Goal: Browse casually

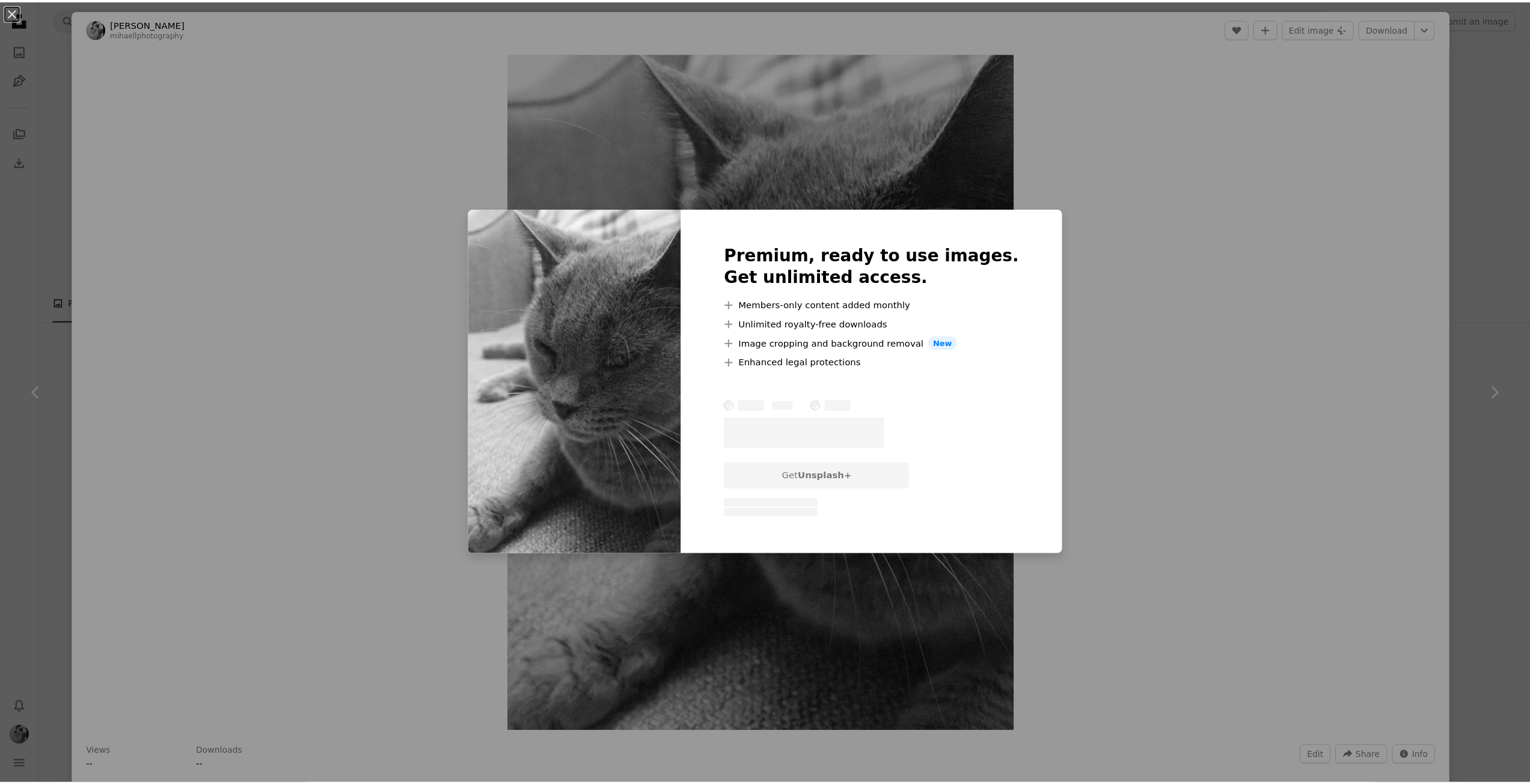
scroll to position [181, 0]
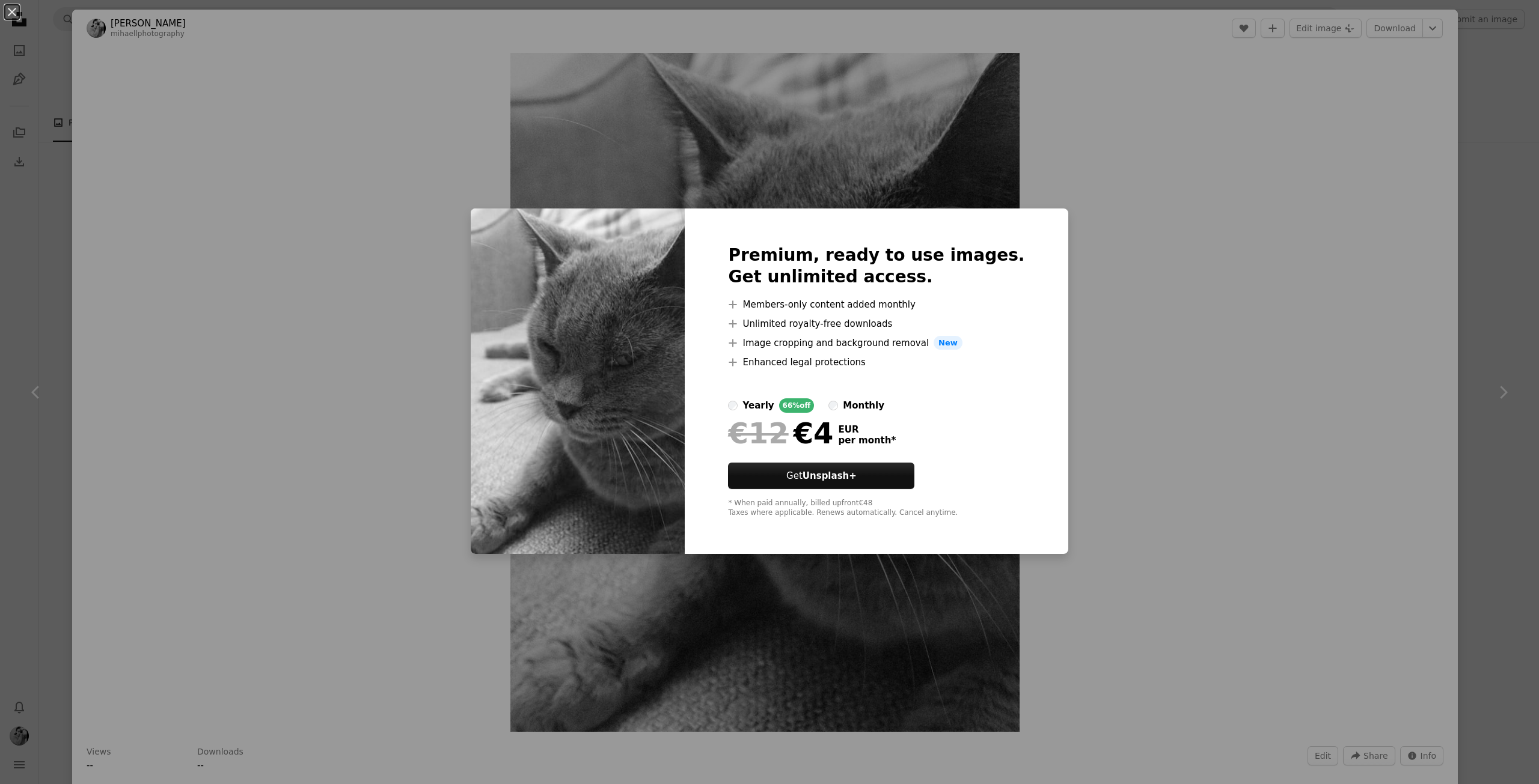
click at [1471, 233] on div "An X shape Premium, ready to use images. Get unlimited access. A plus sign Memb…" at bounding box center [770, 392] width 1539 height 784
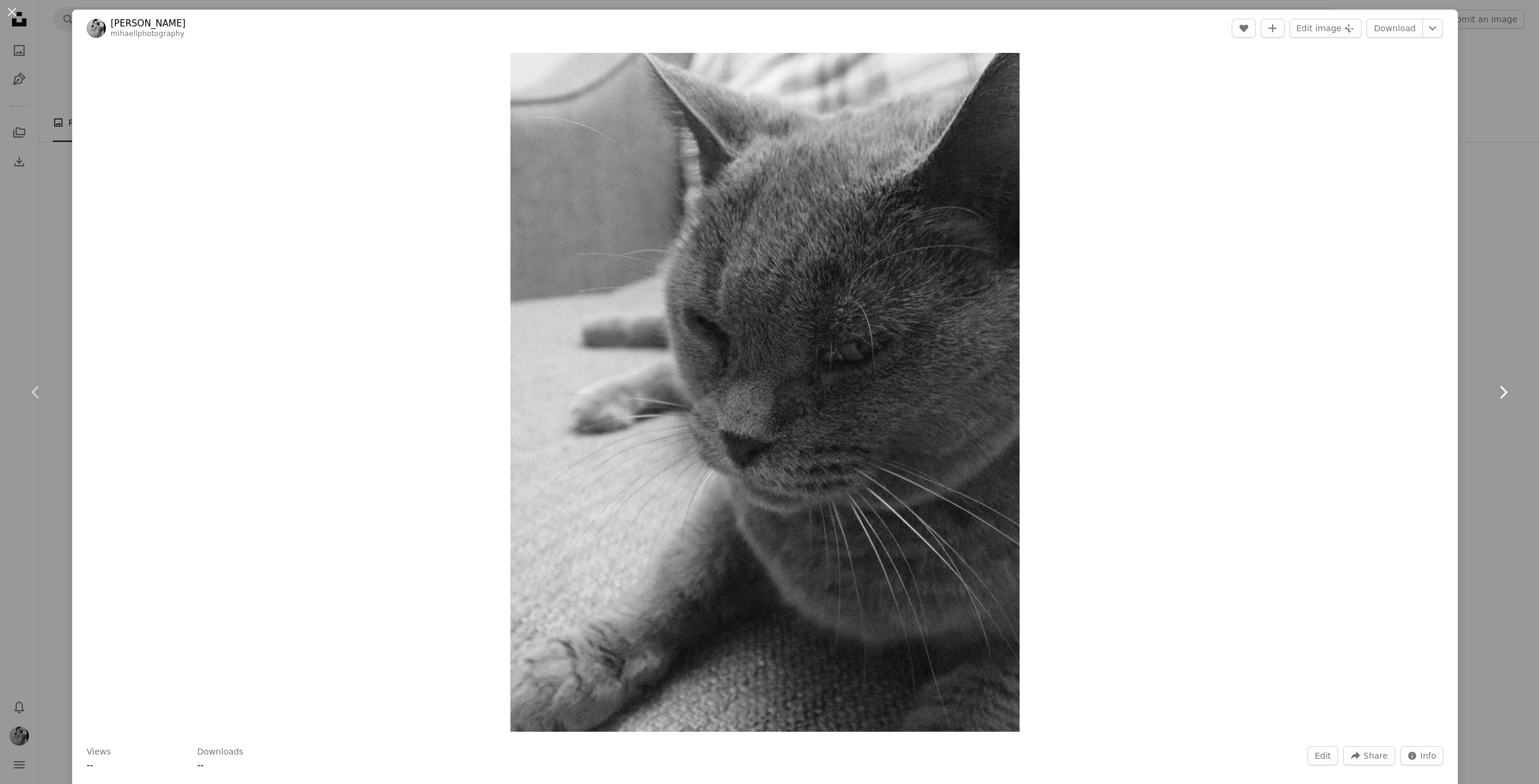
click at [1493, 393] on icon "Chevron right" at bounding box center [1503, 392] width 19 height 19
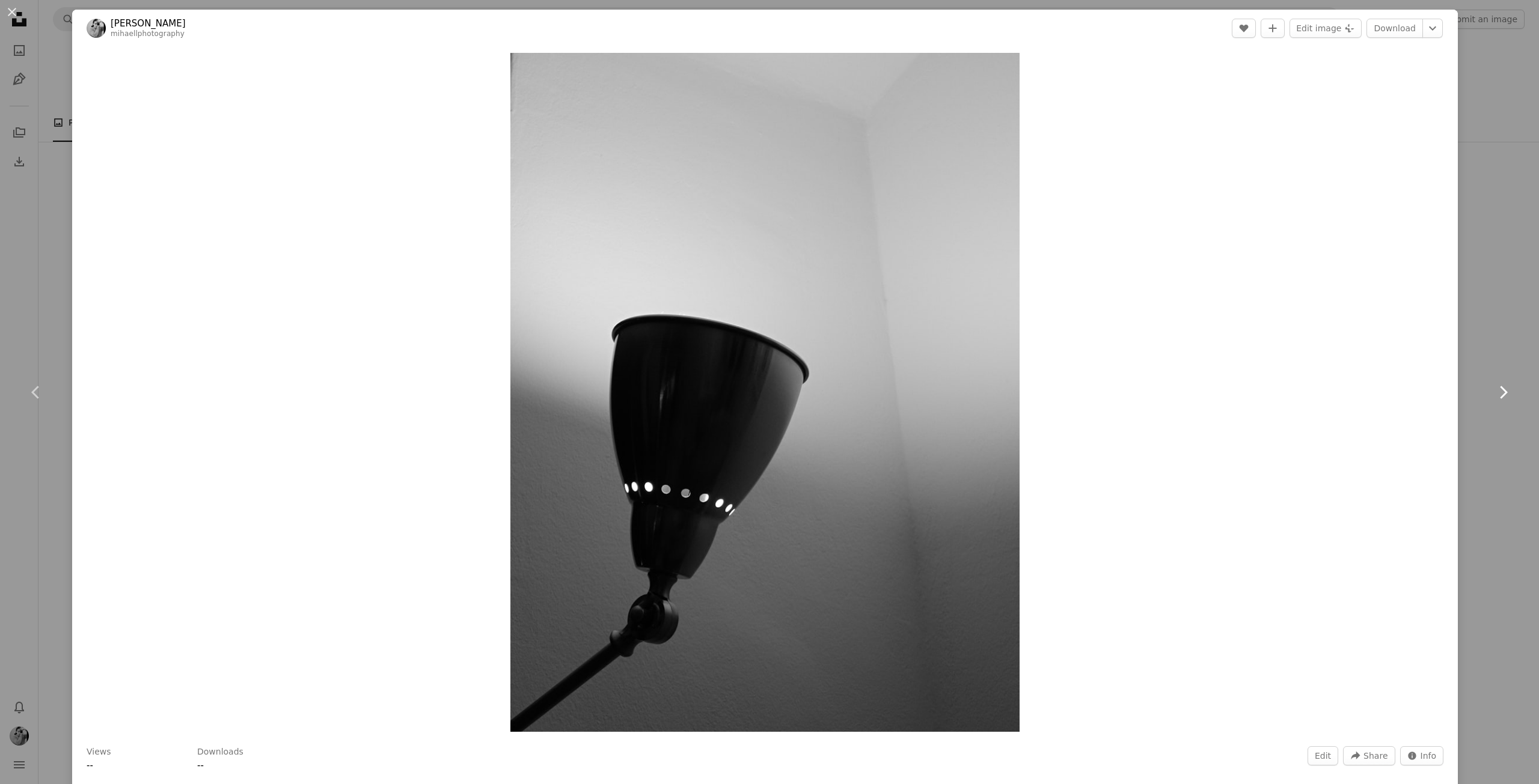
click at [1493, 393] on icon "Chevron right" at bounding box center [1503, 392] width 19 height 19
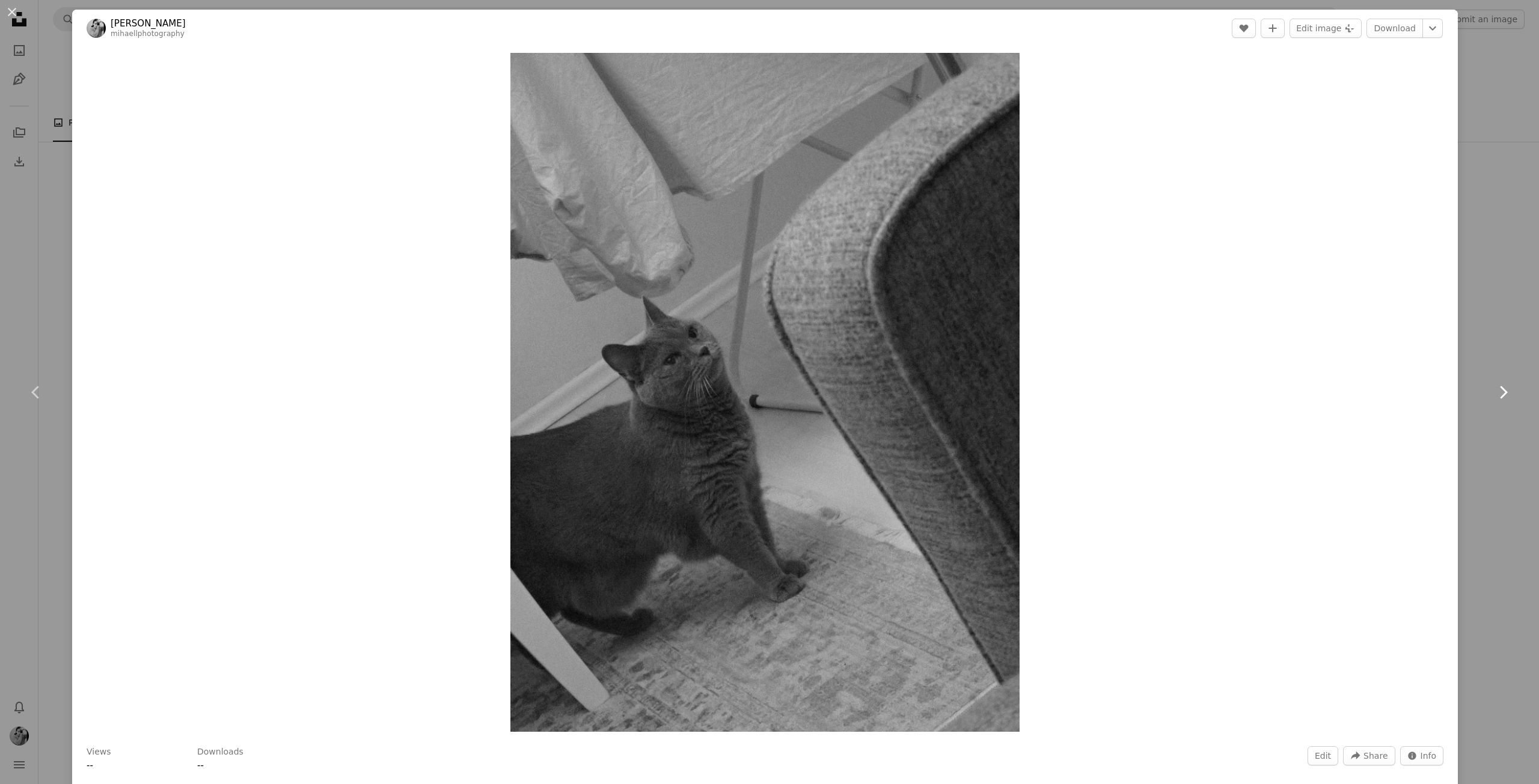
click at [1501, 387] on icon "Chevron right" at bounding box center [1503, 392] width 19 height 19
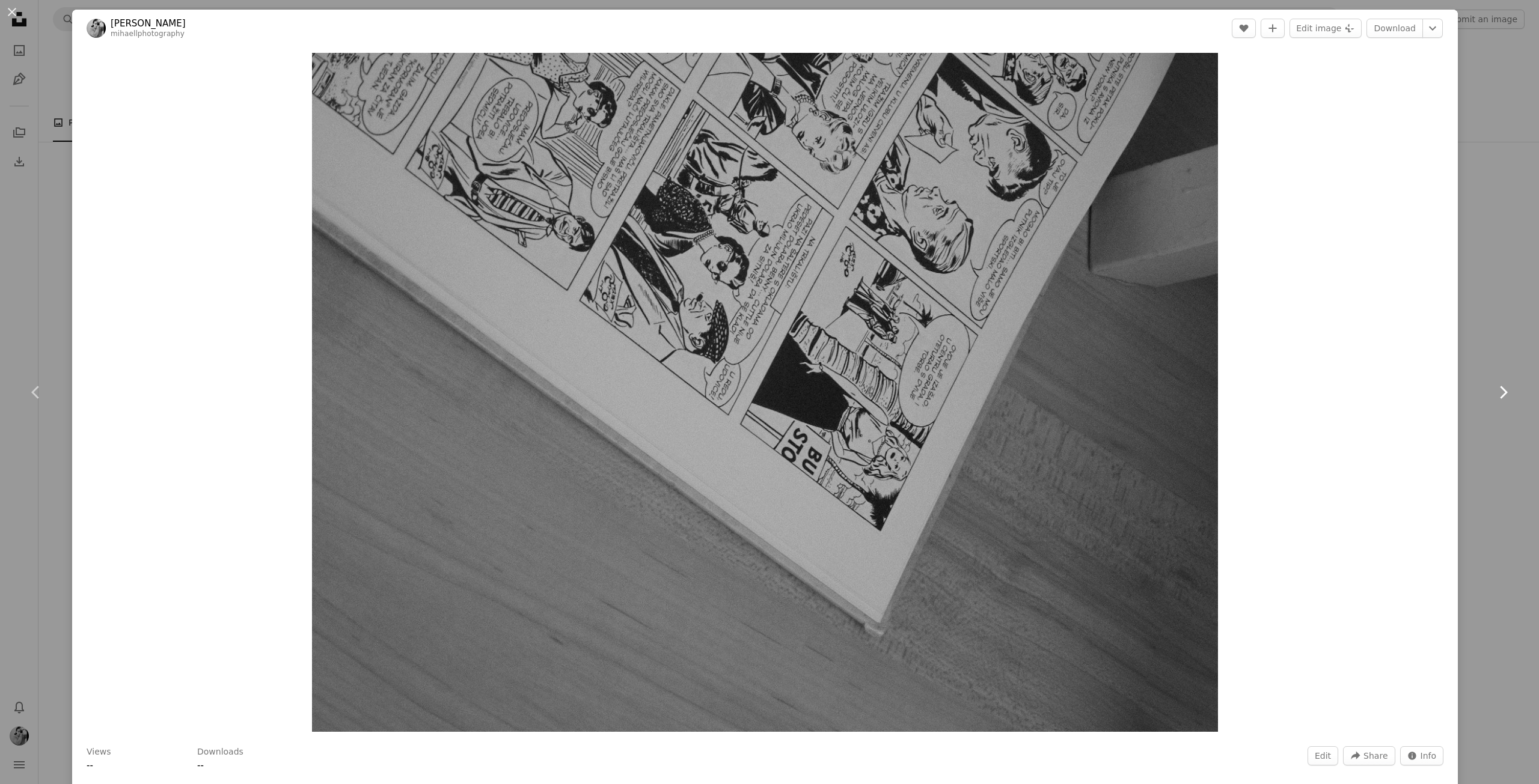
click at [1513, 385] on link "Chevron right" at bounding box center [1503, 392] width 72 height 115
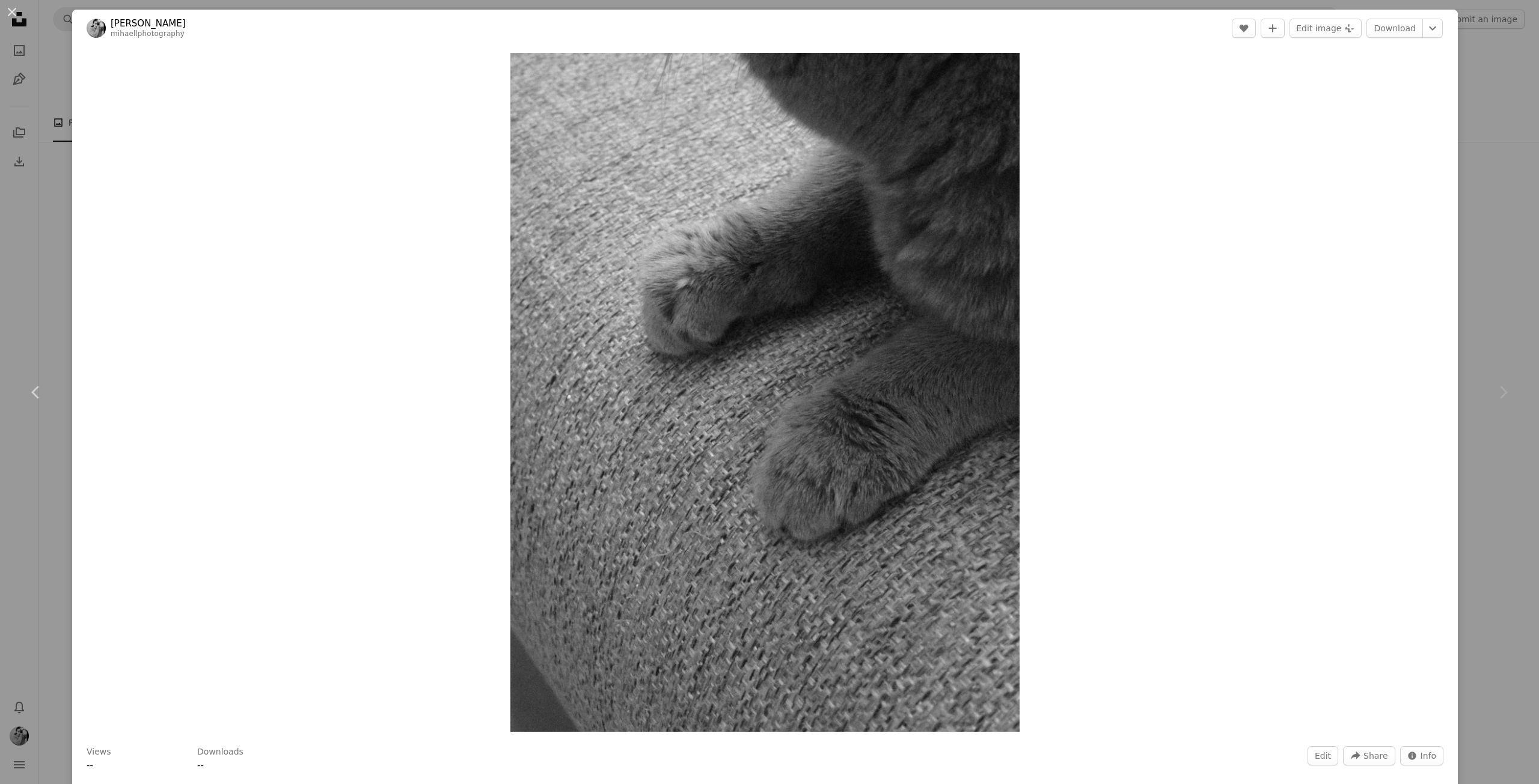
click at [1506, 261] on div "An X shape Chevron left Chevron right [PERSON_NAME] mihaellphotography Edit A h…" at bounding box center [770, 392] width 1539 height 784
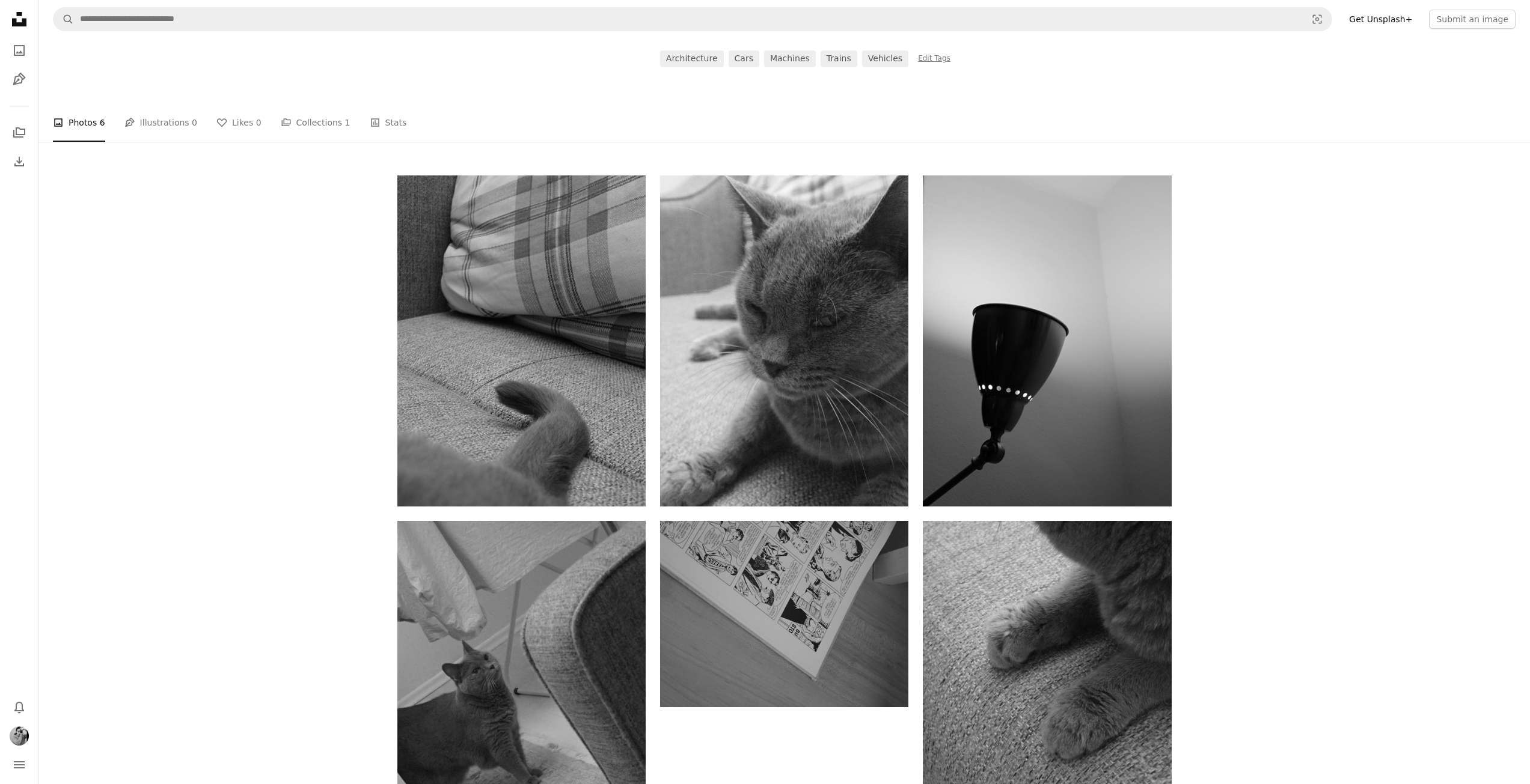
scroll to position [464, 0]
